Goal: Check status

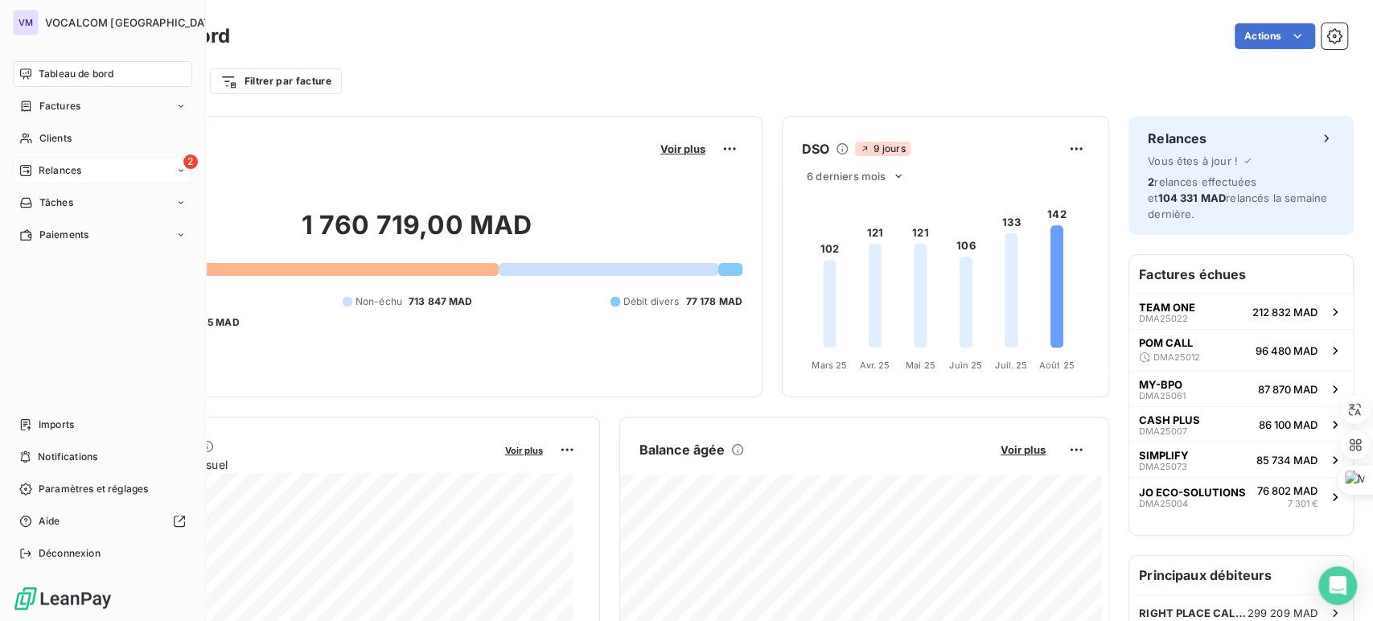
click at [52, 166] on span "Relances" at bounding box center [60, 170] width 43 height 14
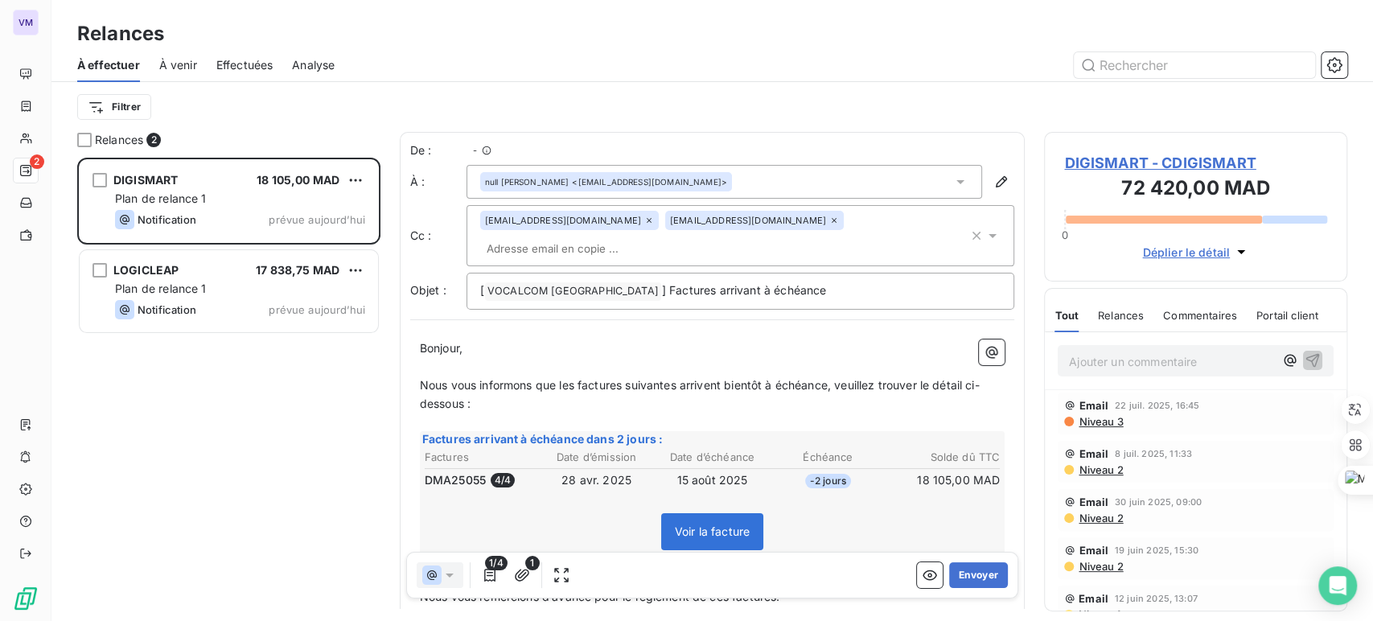
scroll to position [450, 289]
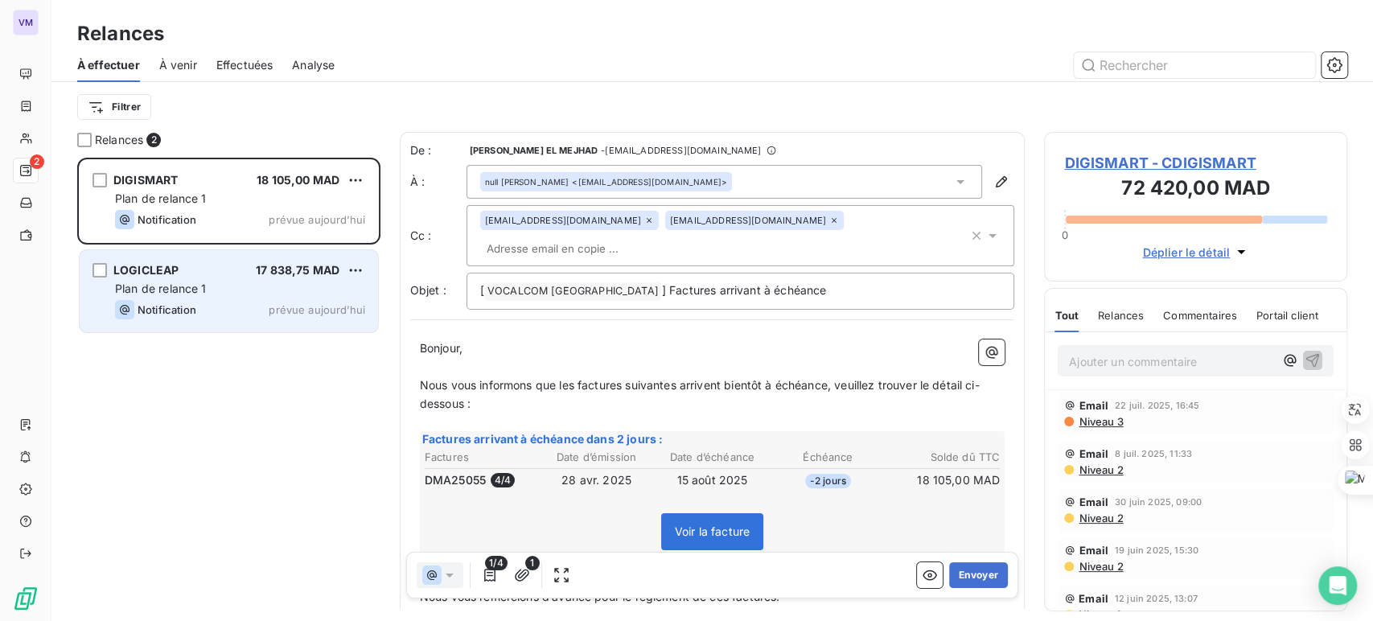
click at [212, 250] on div "LOGICLEAP 17 838,75 MAD Plan de relance 1 Notification prévue aujourd’hui" at bounding box center [229, 291] width 298 height 82
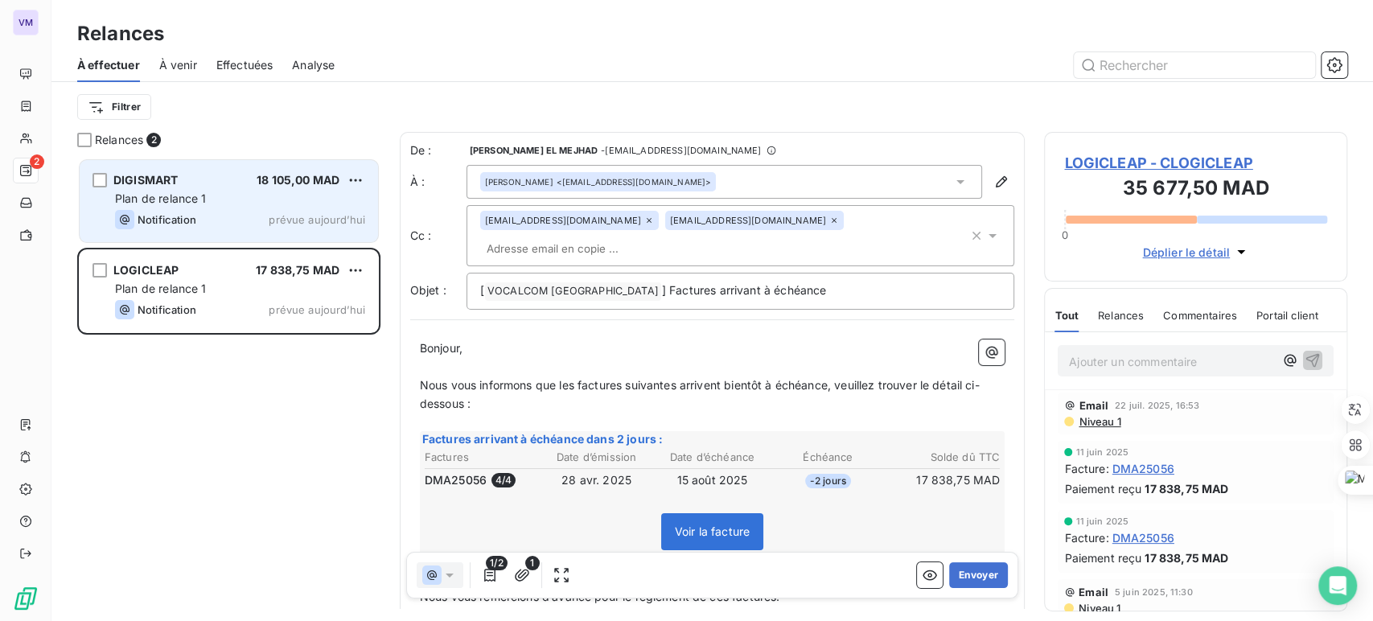
click at [221, 221] on div "Notification prévue aujourd’hui" at bounding box center [240, 219] width 250 height 19
